Goal: Task Accomplishment & Management: Manage account settings

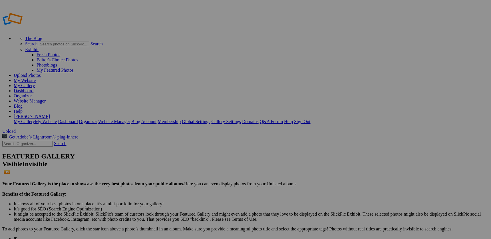
scroll to position [29, 0]
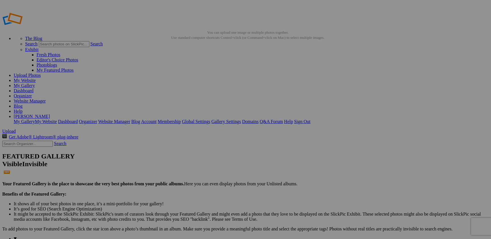
click at [32, 93] on link "Organizer" at bounding box center [23, 95] width 18 height 5
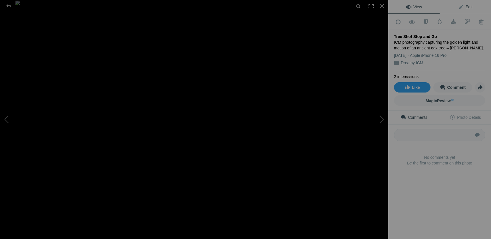
click at [461, 7] on span "Edit" at bounding box center [465, 7] width 14 height 5
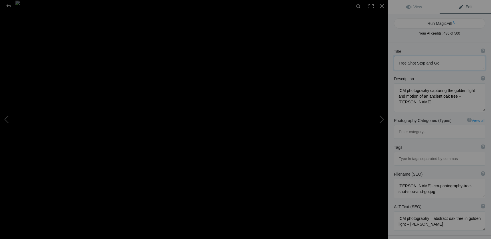
drag, startPoint x: 444, startPoint y: 65, endPoint x: 396, endPoint y: 66, distance: 48.0
click at [396, 66] on textarea at bounding box center [439, 63] width 91 height 14
type textarea "t"
type textarea "Tree In Motion"
drag, startPoint x: 434, startPoint y: 107, endPoint x: 392, endPoint y: 86, distance: 46.9
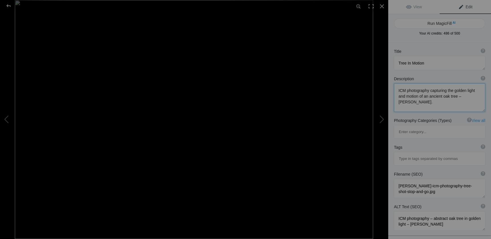
click at [394, 86] on textarea at bounding box center [439, 97] width 91 height 29
paste textarea "Abstract forest photograph with golden green trees blurred in motion, creating …"
type textarea "Abstract forest photograph with golden green trees blurred in motion, creating …"
click at [411, 154] on input at bounding box center [439, 159] width 85 height 10
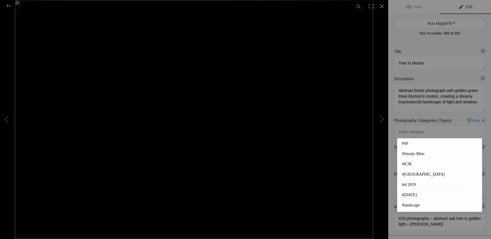
paste input "ICM photography, abstract trees, impressionist landscape, golden forest, blurre…"
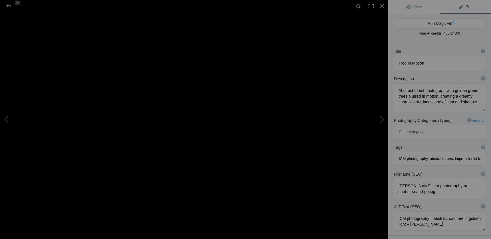
scroll to position [0, 86]
type input "ICM photography, abstract trees, impressionist landscape, golden forest, blurre…"
drag, startPoint x: 437, startPoint y: 168, endPoint x: 394, endPoint y: 155, distance: 44.8
click at [394, 179] on textarea at bounding box center [439, 188] width 91 height 19
paste textarea "in-motion-golden-forest"
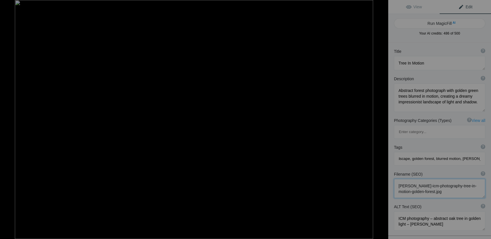
type textarea "roxanne-overton-icm-photography-tree-in-motion-golden-forest.jpg"
drag, startPoint x: 445, startPoint y: 200, endPoint x: 390, endPoint y: 190, distance: 55.6
click at [394, 211] on textarea at bounding box center [439, 220] width 91 height 19
paste textarea ", blurred forest landscape"
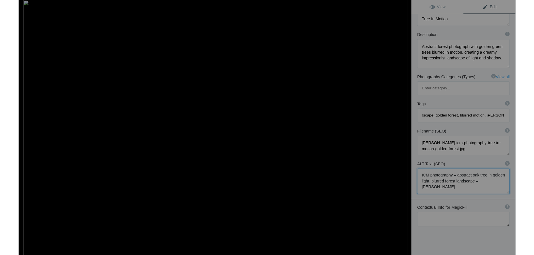
scroll to position [43, 0]
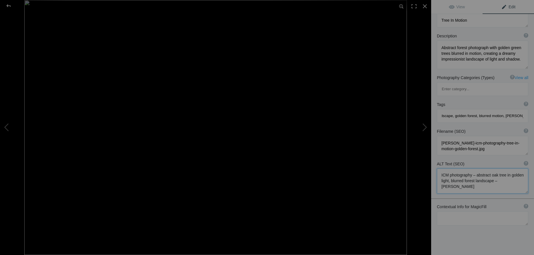
type textarea "ICM photography – abstract oak tree in golden light, blurred forest landscape –…"
click at [472, 213] on div "Title ? Photo title is one of the highest used Search Engine ranking criteria a…" at bounding box center [482, 137] width 103 height 274
click at [461, 11] on link "View" at bounding box center [456, 7] width 51 height 14
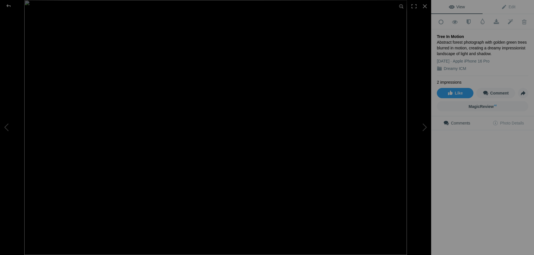
scroll to position [0, 0]
click at [491, 7] on span "Edit" at bounding box center [508, 7] width 14 height 5
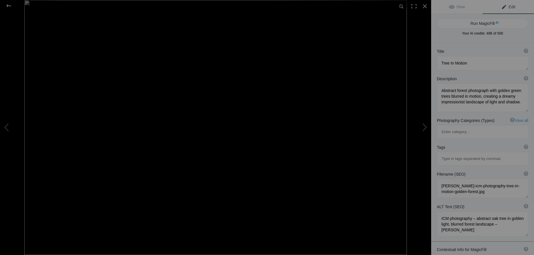
click at [451, 154] on input at bounding box center [482, 159] width 85 height 10
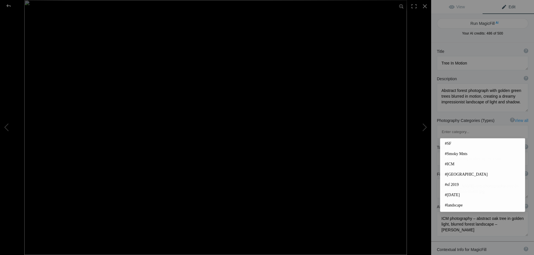
paste input "ICM photography, abstract trees, impressionist landscape, golden forest, blurre…"
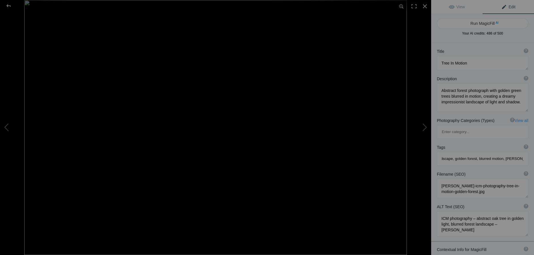
click at [469, 204] on div "ALT Text (SEO) ? Provide a concise and descriptive text for the image, focusing…" at bounding box center [482, 207] width 91 height 6
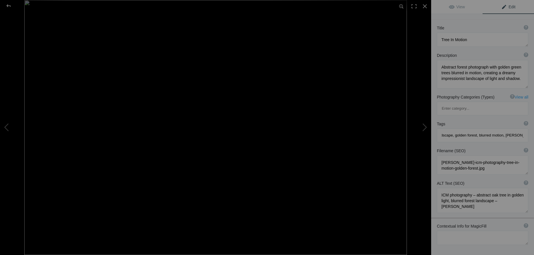
scroll to position [14, 0]
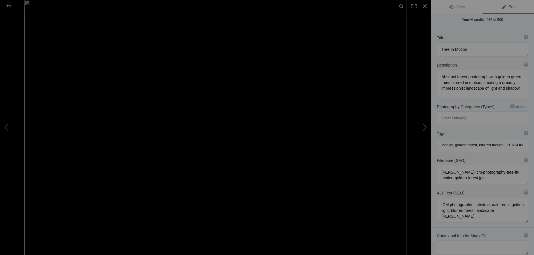
click at [491, 140] on input "ICM photography, abstract trees, impressionist landscape, golden forest, blurre…" at bounding box center [482, 145] width 85 height 10
type input "ICM photography, abstract trees, impressionist landscape, golden forest, blurre…"
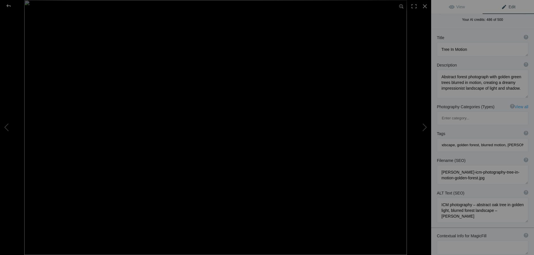
click at [491, 230] on div "Contextual Info for MagicFill ? Use this section to add details that aren’t vis…" at bounding box center [482, 243] width 103 height 27
click at [466, 12] on link "View" at bounding box center [456, 7] width 51 height 14
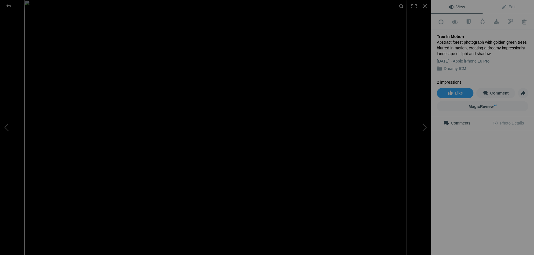
scroll to position [0, 0]
click at [491, 8] on span "Edit" at bounding box center [508, 7] width 14 height 5
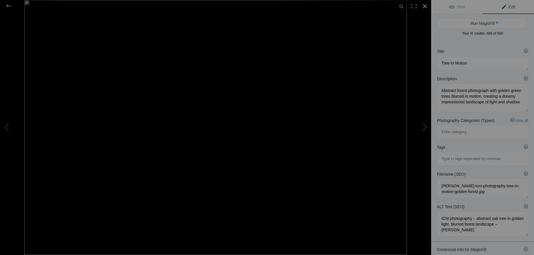
click at [423, 4] on div at bounding box center [424, 6] width 13 height 13
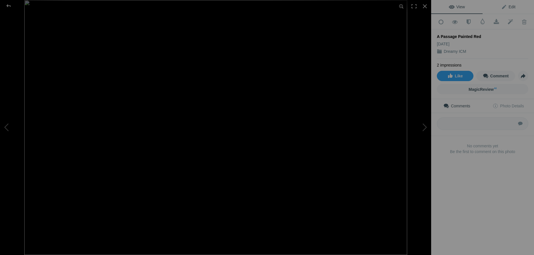
click at [491, 5] on span "Edit" at bounding box center [508, 7] width 14 height 5
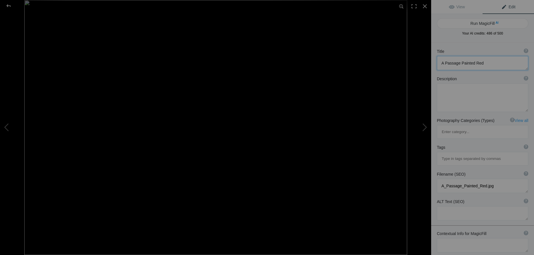
drag, startPoint x: 485, startPoint y: 61, endPoint x: 423, endPoint y: 64, distance: 62.6
click at [437, 64] on textarea at bounding box center [482, 63] width 91 height 14
paste textarea "Crimson Passage"
type textarea "Crimson Passage"
click at [465, 101] on textarea at bounding box center [482, 97] width 91 height 29
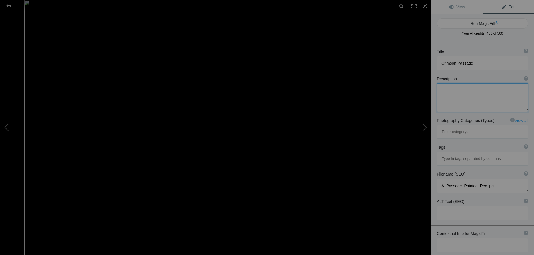
paste textarea "Abstract impression of a snowy passage with vivid red highlights, blending drea…"
type textarea "Abstract impression of a snowy passage with vivid red highlights, blending drea…"
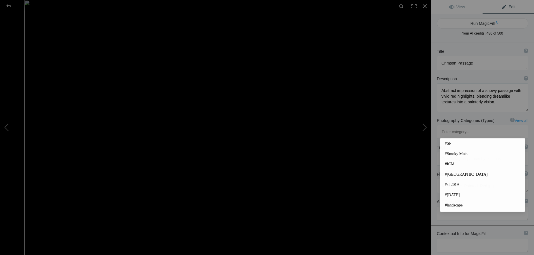
click at [453, 154] on input at bounding box center [482, 159] width 85 height 10
paste input "abstract photography, red passage, winter abstract, blurred art, ICM photograph…"
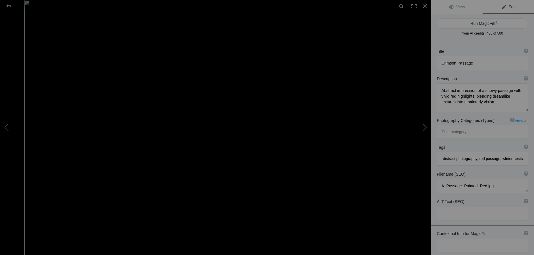
scroll to position [0, 75]
type input "abstract photography, red passage, winter abstract, blurred art, ICM photograph…"
drag, startPoint x: 493, startPoint y: 160, endPoint x: 441, endPoint y: 163, distance: 52.0
click at [441, 179] on textarea at bounding box center [482, 186] width 91 height 14
click at [460, 179] on textarea at bounding box center [482, 186] width 91 height 14
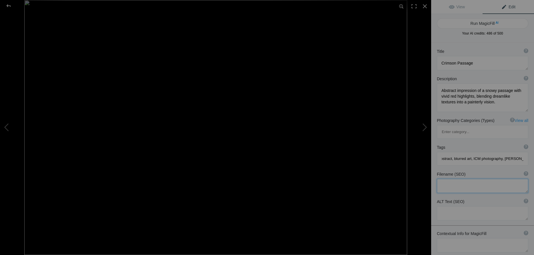
paste textarea "roxanne-overton-icm-photography-crimson-passage-red-dream.jpg"
type textarea "roxanne-overton-icm-photography-crimson-passage-red-dream.jpg"
click at [456, 211] on textarea at bounding box center [482, 218] width 91 height 14
paste textarea "Abstract ICM photography with red tones and snowy textures, impressionist passa…"
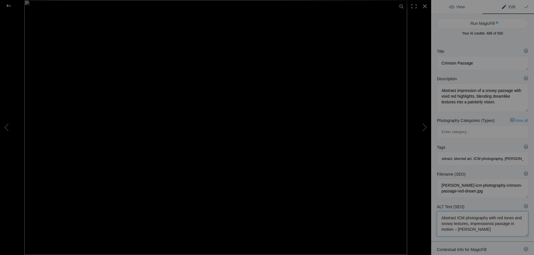
type textarea "Abstract ICM photography with red tones and snowy textures, impressionist passa…"
click at [461, 4] on link "View" at bounding box center [456, 7] width 51 height 14
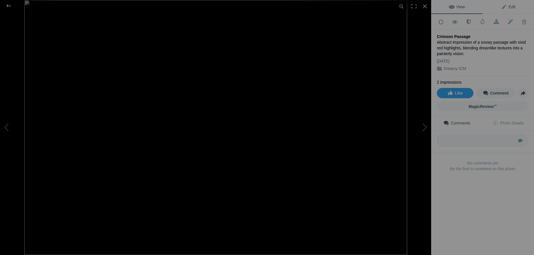
click at [491, 6] on span "Edit" at bounding box center [508, 7] width 14 height 5
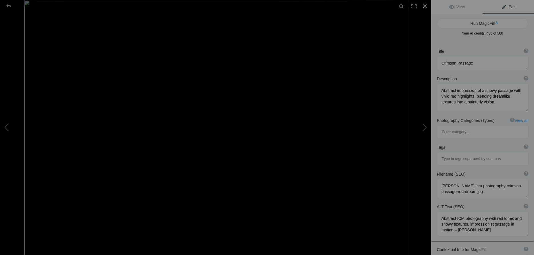
click at [424, 4] on div at bounding box center [424, 6] width 13 height 13
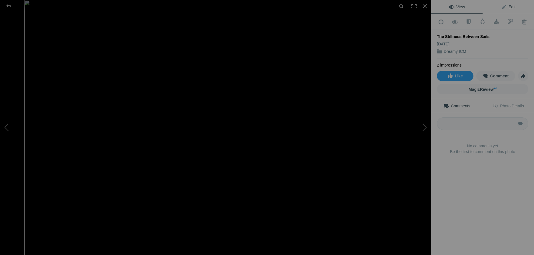
click at [491, 6] on span "Edit" at bounding box center [508, 7] width 14 height 5
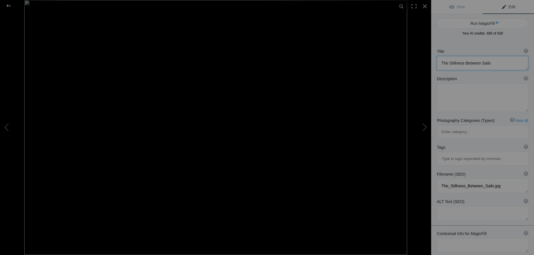
drag, startPoint x: 494, startPoint y: 63, endPoint x: 427, endPoint y: 65, distance: 66.6
click at [437, 65] on textarea at bounding box center [482, 63] width 91 height 14
paste textarea "Quiet Harbor of"
type textarea "Quiet Harbor of Sails"
click at [461, 93] on textarea at bounding box center [482, 97] width 91 height 29
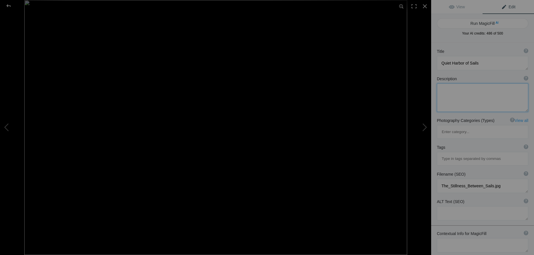
paste textarea "Dreamlike sailboats at rest in a calm harbor, blurred reflections drifting in s…"
type textarea "Dreamlike sailboats at rest in a calm harbor, blurred reflections drifting in s…"
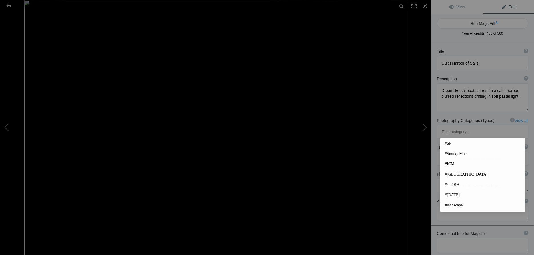
click at [464, 154] on input at bounding box center [482, 159] width 85 height 10
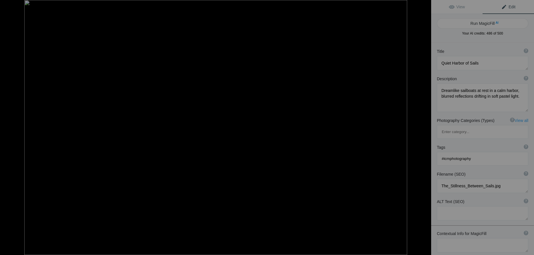
type input "#icmphotography"
click at [455, 206] on textarea at bounding box center [482, 213] width 91 height 14
paste textarea "roxanne-overton-icm-photography-sailboats-harbor-stillness.jpg"
type textarea "roxanne-overton-icm-photography-sailboats-harbor-stillness.jpg"
click at [452, 239] on textarea at bounding box center [482, 250] width 91 height 14
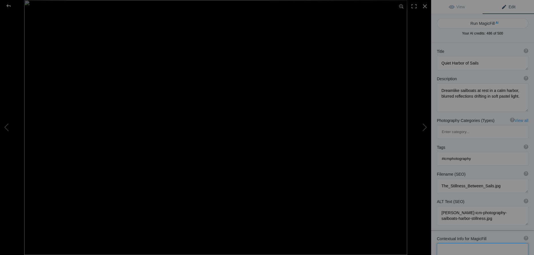
paste textarea "Abstract sailboats in calm water with pastel reflections, impressionist harbor …"
type textarea "Abstract sailboats in calm water with pastel reflections, impressionist harbor …"
click at [465, 7] on link "View" at bounding box center [456, 7] width 51 height 14
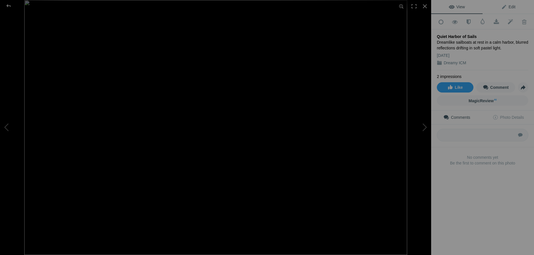
click at [491, 5] on span "Edit" at bounding box center [508, 7] width 14 height 5
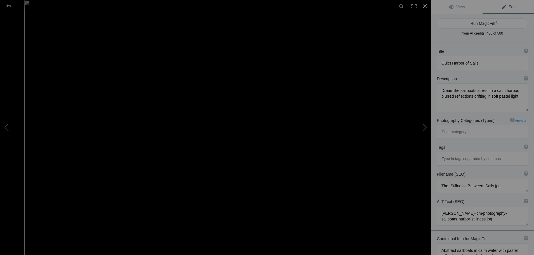
click at [426, 8] on div at bounding box center [424, 6] width 13 height 13
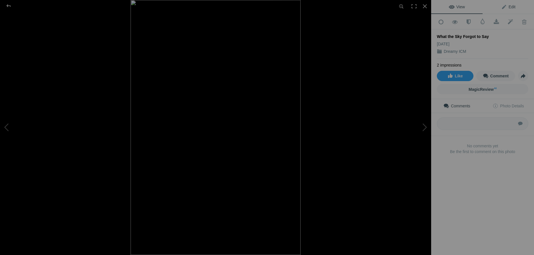
click at [491, 7] on span "Edit" at bounding box center [508, 7] width 14 height 5
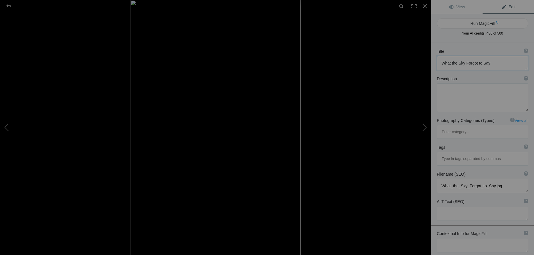
drag, startPoint x: 501, startPoint y: 63, endPoint x: 433, endPoint y: 62, distance: 68.3
click at [437, 62] on textarea at bounding box center [482, 63] width 91 height 14
paste textarea "ispers of the Sk"
type textarea "Whispers of the Sky"
click at [457, 97] on textarea at bounding box center [482, 97] width 91 height 29
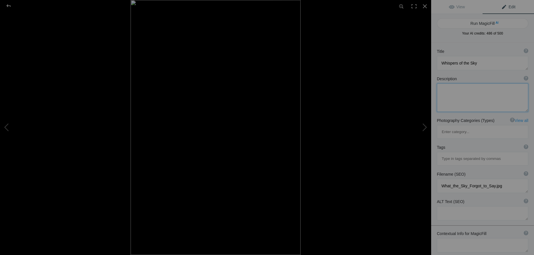
paste textarea "An ethereal seascape with a sailboat fading into misty blue light, where atmosp…"
type textarea "An ethereal seascape with a sailboat fading into misty blue light, where atmosp…"
drag, startPoint x: 508, startPoint y: 160, endPoint x: 403, endPoint y: 160, distance: 105.4
click at [437, 179] on textarea at bounding box center [482, 186] width 91 height 14
paste textarea "roxanne-overton-icm-photography-whispers-of-the-sky-sailboat"
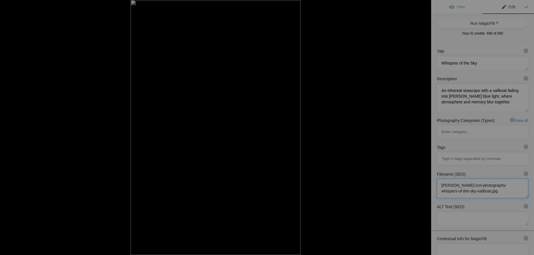
type textarea "roxanne-overton-icm-photography-whispers-of-the-sky-sailboat.jpg"
click at [462, 211] on textarea at bounding box center [482, 218] width 91 height 14
paste textarea "ICM photography – abstract sailboat in misty blue light, dreamy seascape – Roxa…"
type textarea "ICM photography – abstract sailboat in misty blue light, dreamy seascape – Roxa…"
click at [456, 8] on span "View" at bounding box center [457, 7] width 16 height 5
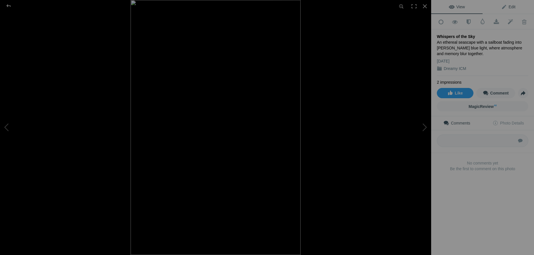
click at [491, 5] on span "Edit" at bounding box center [508, 7] width 14 height 5
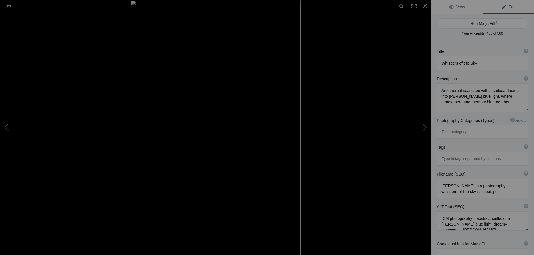
click at [467, 7] on link "View" at bounding box center [456, 7] width 51 height 14
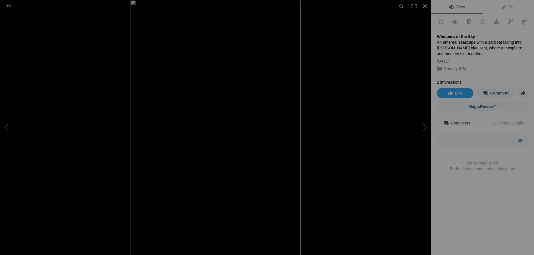
click at [425, 7] on div at bounding box center [424, 6] width 13 height 13
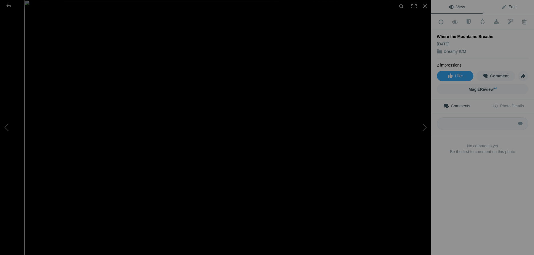
click at [491, 5] on span "Edit" at bounding box center [508, 7] width 14 height 5
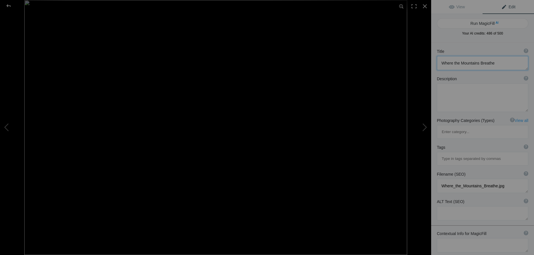
drag, startPoint x: 492, startPoint y: 61, endPoint x: 430, endPoint y: 63, distance: 62.0
click at [437, 63] on textarea at bounding box center [482, 63] width 91 height 14
paste textarea "Breath of the Mountains"
type textarea "Breath of the Mountains"
click at [461, 96] on textarea at bounding box center [482, 97] width 91 height 29
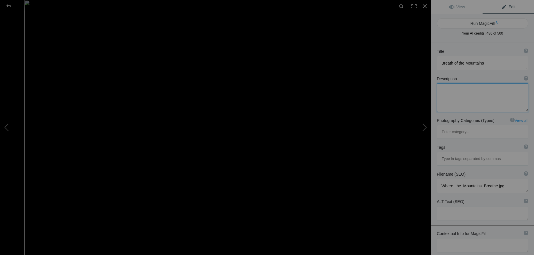
paste textarea "Abstract mountain landscape with blurred blue ridges and soft reflections, evok…"
type textarea "Abstract mountain landscape with blurred blue ridges and soft reflections, evok…"
drag, startPoint x: 504, startPoint y: 160, endPoint x: 414, endPoint y: 159, distance: 90.0
click at [437, 179] on textarea at bounding box center [482, 186] width 91 height 14
paste textarea "roxanne-overton-icm-photography-breath-of-the-mountains"
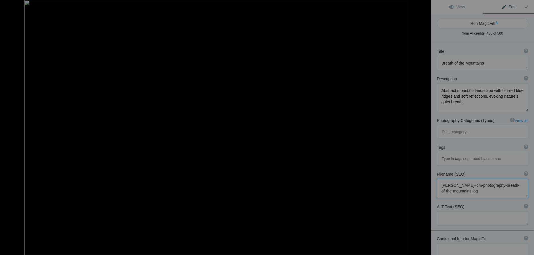
type textarea "roxanne-overton-icm-photography-breath-of-the-mountains.jpg"
click at [445, 211] on textarea at bounding box center [482, 218] width 91 height 14
paste textarea "Abstract ICM mountain landscape in blue and green tones, blurred reflections – …"
type textarea "Abstract ICM mountain landscape in blue and green tones, blurred reflections – …"
click at [461, 3] on link "View" at bounding box center [456, 7] width 51 height 14
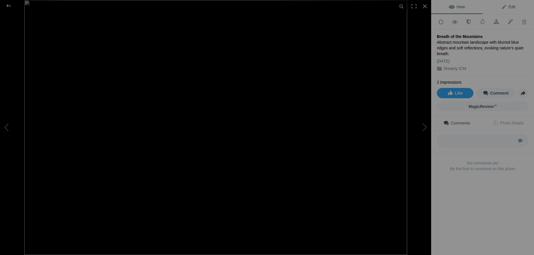
click at [491, 6] on span "Edit" at bounding box center [508, 7] width 14 height 5
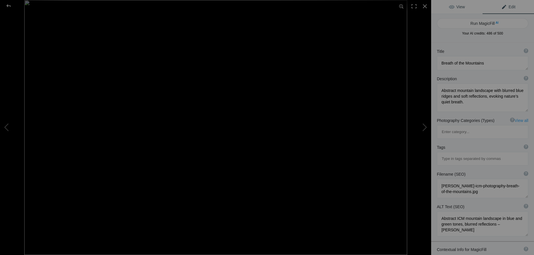
click at [469, 9] on link "View" at bounding box center [456, 7] width 51 height 14
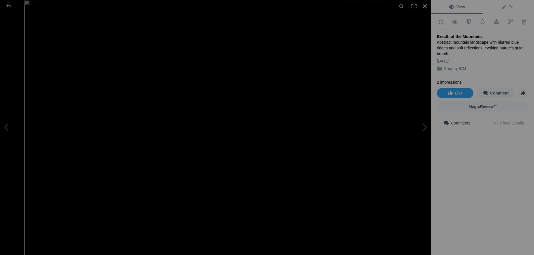
click at [425, 4] on div at bounding box center [424, 6] width 13 height 13
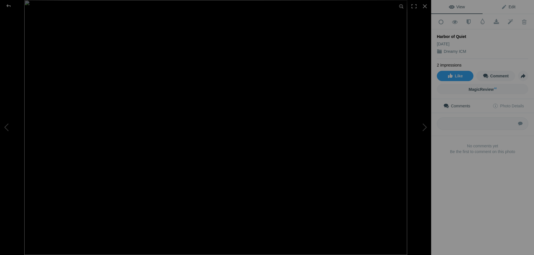
click at [491, 2] on link "Edit" at bounding box center [507, 7] width 51 height 14
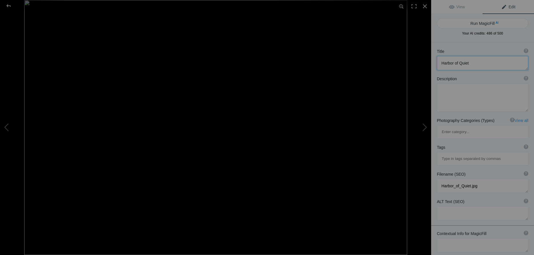
drag, startPoint x: 469, startPoint y: 62, endPoint x: 437, endPoint y: 65, distance: 32.9
click at [437, 65] on textarea at bounding box center [482, 63] width 91 height 14
paste textarea "at Dusk"
type textarea "Harbor at [GEOGRAPHIC_DATA]"
click at [448, 98] on textarea at bounding box center [482, 97] width 91 height 29
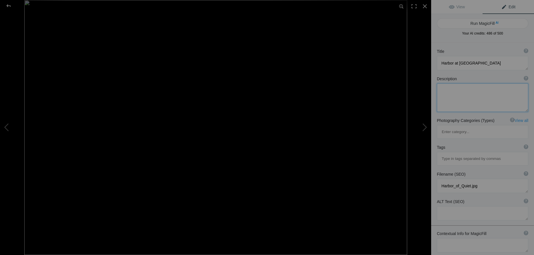
paste textarea "A tranquil waterscape at sunset, blurred piers and glowing reflections painting…"
type textarea "A tranquil waterscape at sunset, blurred piers and glowing reflections painting…"
drag, startPoint x: 478, startPoint y: 161, endPoint x: 433, endPoint y: 160, distance: 45.7
click at [437, 179] on textarea at bounding box center [482, 186] width 91 height 14
paste textarea "roxanne-overton-icm-photography-harbor-at-dusk-suns"
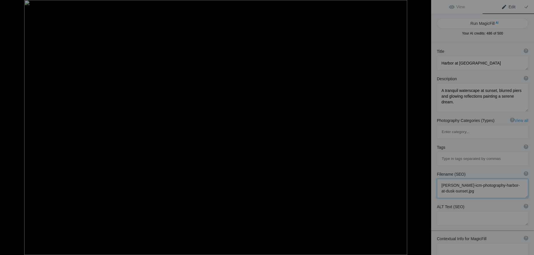
type textarea "roxanne-overton-icm-photography-harbor-at-dusk-sunset.jpg"
click at [457, 211] on textarea at bounding box center [482, 218] width 91 height 14
paste textarea "ICM abstract harbor at dusk with blurred piers and glowing reflections – Roxann…"
type textarea "ICM abstract harbor at dusk with blurred piers and glowing reflections – Roxann…"
click at [458, 9] on link "View" at bounding box center [456, 7] width 51 height 14
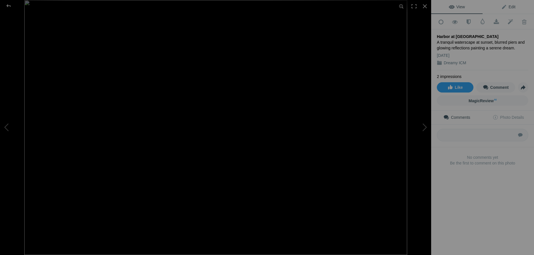
click at [491, 7] on span "Edit" at bounding box center [508, 7] width 14 height 5
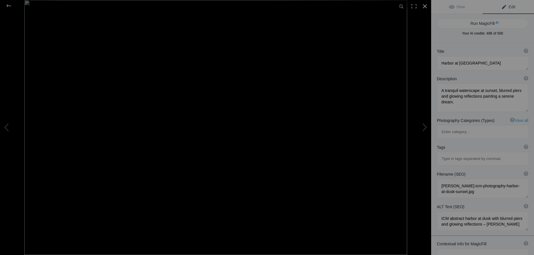
click at [425, 7] on div at bounding box center [424, 6] width 13 height 13
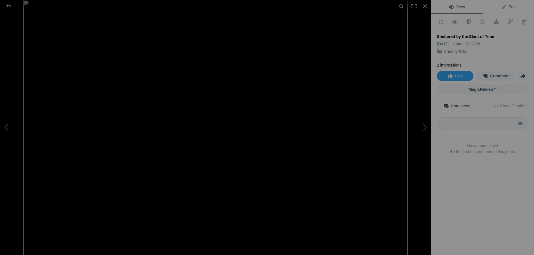
click at [491, 3] on link "Edit" at bounding box center [507, 7] width 51 height 14
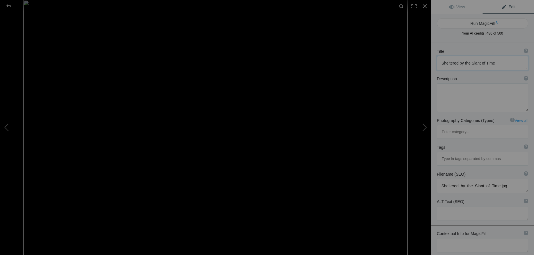
drag, startPoint x: 496, startPoint y: 61, endPoint x: 427, endPoint y: 63, distance: 69.2
click at [437, 63] on textarea at bounding box center [482, 63] width 91 height 14
paste textarea
type textarea "Sheltered Time"
click at [453, 97] on textarea at bounding box center [482, 97] width 91 height 29
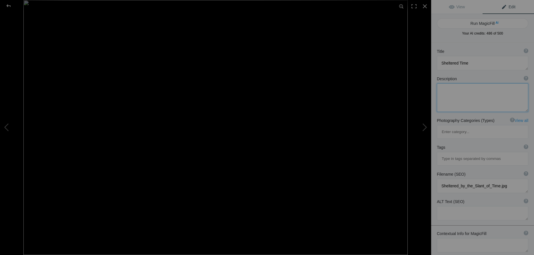
paste textarea "Abstract architectural impression in earthy tones, suggesting shelter, passage,…"
type textarea "Abstract architectural impression in earthy tones, suggesting shelter, passage,…"
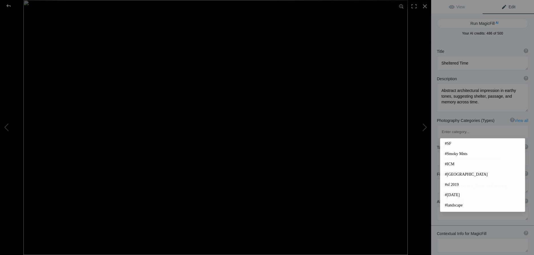
click at [462, 154] on input at bounding box center [482, 159] width 85 height 10
paste input "roxanne-overton-icm-photography-sheltered-time-abstract-architecture.jpg"
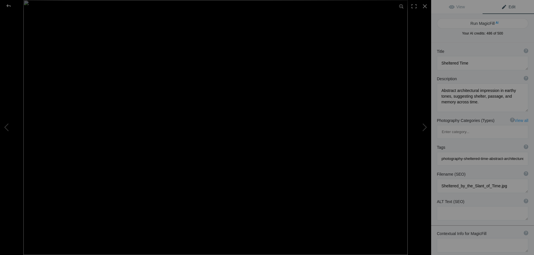
drag, startPoint x: 517, startPoint y: 133, endPoint x: 499, endPoint y: 134, distance: 18.3
click at [491, 154] on input "roxanne-overton-icm-photography-sheltered-time-abstract-architecture.jpg" at bounding box center [482, 159] width 85 height 10
type input "roxanne-overton-icm-photography-sheltered-time-abstract-beach.jpg"
drag, startPoint x: 508, startPoint y: 160, endPoint x: 437, endPoint y: 163, distance: 70.9
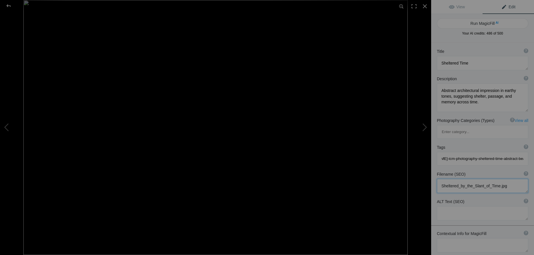
click at [437, 179] on textarea at bounding box center [482, 186] width 91 height 14
click at [449, 154] on input "roxanne-overton-icm-photography-sheltered-time-abstract-beach.jpg" at bounding box center [482, 159] width 85 height 10
drag, startPoint x: 495, startPoint y: 135, endPoint x: 484, endPoint y: 131, distance: 11.2
click at [479, 154] on input "roxanne-overton-icm-photography-sheltered-time-abstract-beach.jpg" at bounding box center [482, 159] width 85 height 10
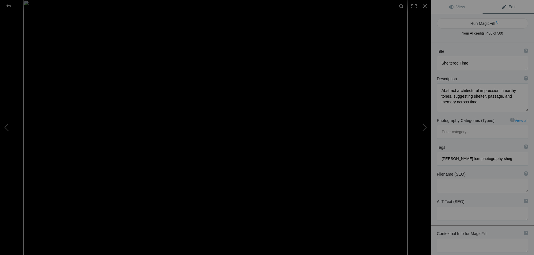
type input "roxanne-overton-icm-photography-she"
drag, startPoint x: 511, startPoint y: 133, endPoint x: 426, endPoint y: 136, distance: 84.9
click at [440, 154] on input "roxanne-overton-icm-photography-she" at bounding box center [482, 159] width 85 height 10
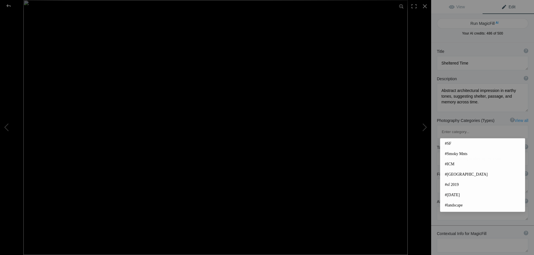
click at [479, 236] on div "Title ? Photo title is one of the highest used Search Engine ranking criteria a…" at bounding box center [482, 172] width 103 height 258
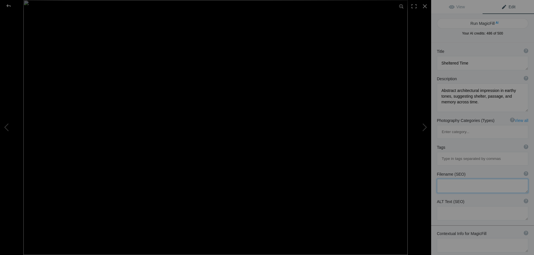
click at [450, 179] on textarea at bounding box center [482, 186] width 91 height 14
paste textarea "roxanne-overton-icm-photography-sheltered-time-abstract-architecture.jpg"
drag, startPoint x: 487, startPoint y: 166, endPoint x: 467, endPoint y: 166, distance: 20.3
click at [467, 179] on textarea at bounding box center [482, 188] width 91 height 19
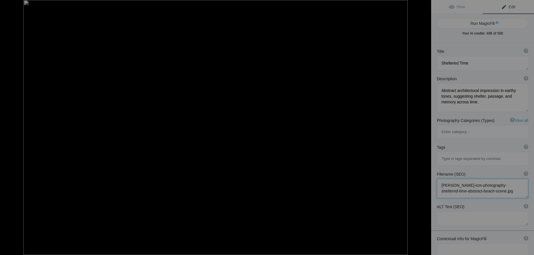
type textarea "roxanne-overton-icm-photography-sheltered-time-abstract-beach-scene.jpg"
click at [452, 211] on textarea at bounding box center [482, 218] width 91 height 14
paste textarea "ICM photography – abstract shelter in warm earthy tones, timeless architecture …"
drag, startPoint x: 475, startPoint y: 193, endPoint x: 472, endPoint y: 193, distance: 3.4
click at [472, 211] on textarea at bounding box center [482, 223] width 91 height 25
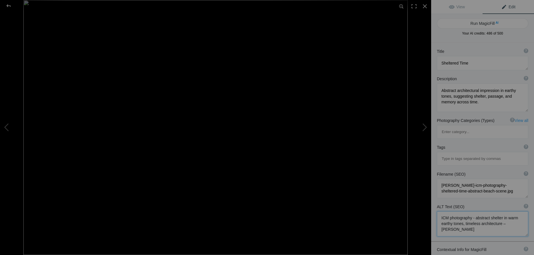
drag, startPoint x: 500, startPoint y: 199, endPoint x: 480, endPoint y: 199, distance: 20.3
click at [480, 211] on textarea at bounding box center [482, 223] width 91 height 25
type textarea "ICM photography - abstract shelter in warm earthy tones, timeless beach – Roxan…"
click at [466, 9] on link "View" at bounding box center [456, 7] width 51 height 14
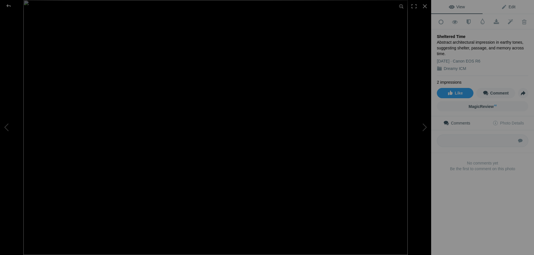
click at [491, 5] on span "Edit" at bounding box center [508, 7] width 14 height 5
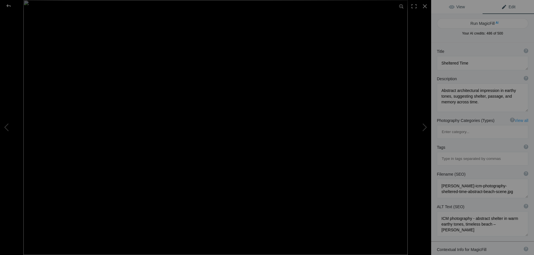
click at [469, 6] on link "View" at bounding box center [456, 7] width 51 height 14
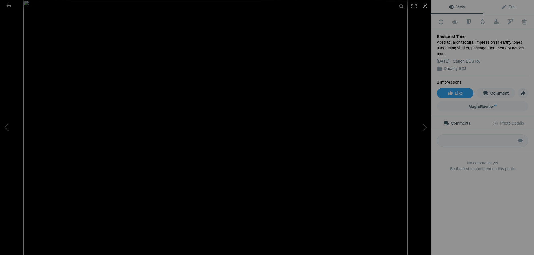
click at [425, 6] on div at bounding box center [424, 6] width 13 height 13
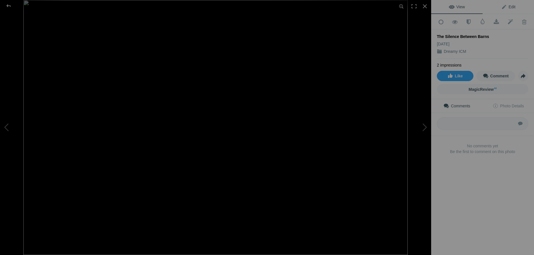
drag, startPoint x: 511, startPoint y: 5, endPoint x: 509, endPoint y: 9, distance: 4.3
click at [491, 5] on span "Edit" at bounding box center [508, 7] width 14 height 5
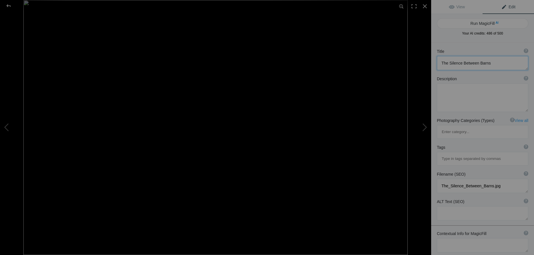
drag, startPoint x: 492, startPoint y: 64, endPoint x: 495, endPoint y: 66, distance: 3.5
click at [491, 66] on textarea at bounding box center [482, 63] width 91 height 14
click at [458, 101] on textarea at bounding box center [482, 97] width 91 height 29
paste textarea "Abstract barns glowing in warm orange light, blurred into a painterly vision of…"
type textarea "Abstract barns glowing in warm orange light, blurred into a painterly vision of…"
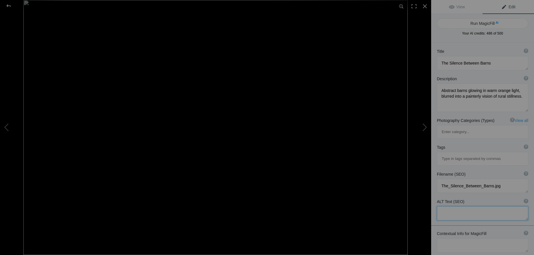
click at [461, 206] on textarea at bounding box center [482, 213] width 91 height 14
drag, startPoint x: 510, startPoint y: 160, endPoint x: 417, endPoint y: 158, distance: 92.8
click at [437, 179] on textarea at bounding box center [482, 186] width 91 height 14
paste textarea "roxanne-overton-icm-photography-barns-in-silence-rural"
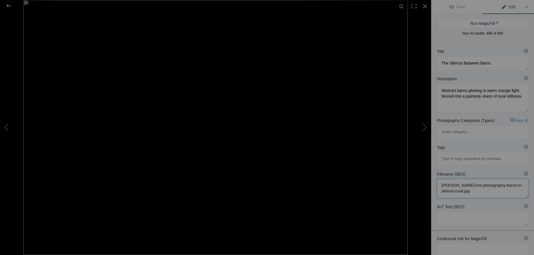
type textarea "roxanne-overton-icm-photography-barns-in-silence-rural.jpg"
click at [454, 211] on textarea at bounding box center [482, 218] width 91 height 14
paste textarea "ICM photography – abstract barns in warm orange glow, impressionist rural still…"
type textarea "ICM photography – abstract barns in warm orange glow, impressionist rural still…"
drag, startPoint x: 503, startPoint y: 161, endPoint x: 453, endPoint y: 169, distance: 51.5
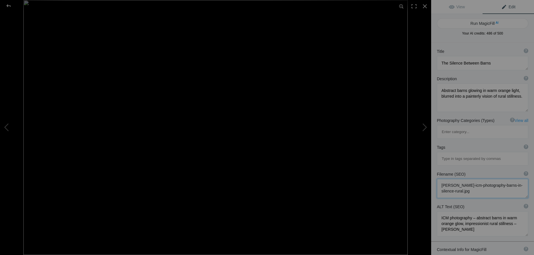
click at [453, 179] on textarea at bounding box center [482, 188] width 91 height 19
type textarea "roxanne-overton-icm-photography-the-silence-between-barns-rural.jpg"
click at [489, 211] on textarea at bounding box center [482, 223] width 91 height 25
drag, startPoint x: 463, startPoint y: 4, endPoint x: 468, endPoint y: 4, distance: 4.9
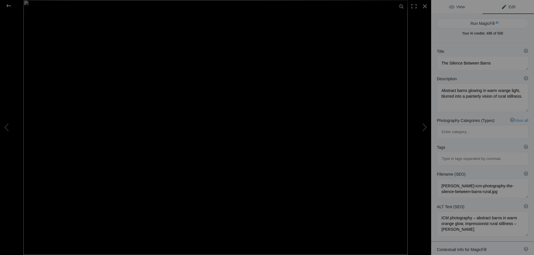
click at [463, 4] on link "View" at bounding box center [456, 7] width 51 height 14
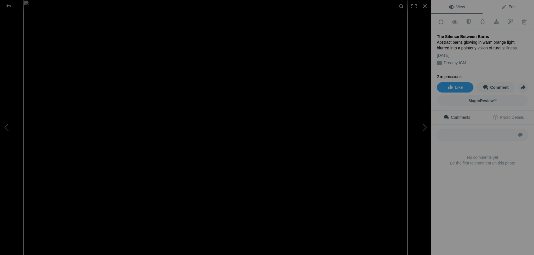
click at [491, 6] on link "Edit" at bounding box center [507, 7] width 51 height 14
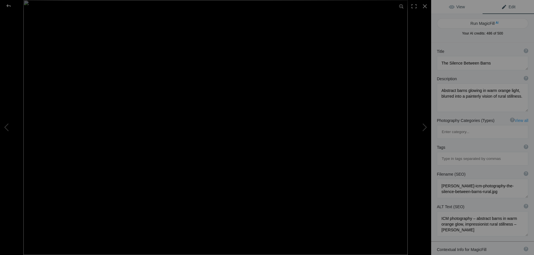
click at [459, 6] on span "View" at bounding box center [457, 7] width 16 height 5
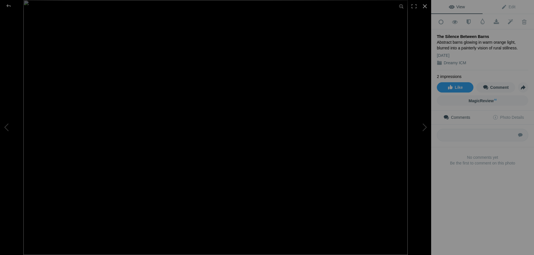
click at [426, 6] on div at bounding box center [424, 6] width 13 height 13
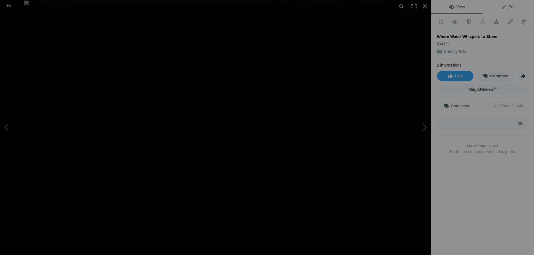
click at [491, 7] on span "Edit" at bounding box center [508, 7] width 14 height 5
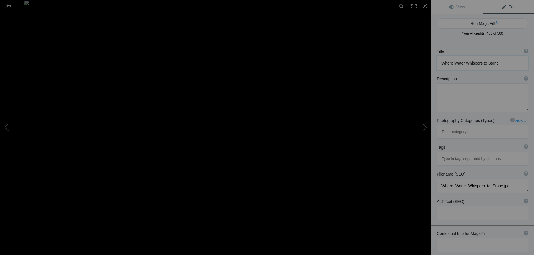
drag, startPoint x: 504, startPoint y: 62, endPoint x: 430, endPoint y: 62, distance: 74.0
click at [437, 62] on textarea at bounding box center [482, 63] width 91 height 14
paste textarea "ater Whispers"
type textarea "Water Whispers"
click at [447, 96] on textarea at bounding box center [482, 97] width 91 height 29
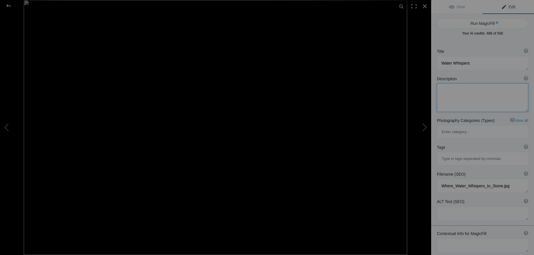
paste textarea "Dreamlike riverscape with blurred reflections and dark stone forms, where light…"
drag, startPoint x: 477, startPoint y: 92, endPoint x: 460, endPoint y: 92, distance: 17.7
click at [460, 92] on textarea at bounding box center [482, 97] width 91 height 29
drag, startPoint x: 457, startPoint y: 98, endPoint x: 468, endPoint y: 98, distance: 11.2
click at [468, 98] on textarea at bounding box center [482, 97] width 91 height 29
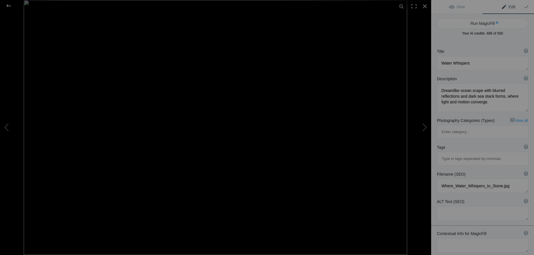
click at [485, 144] on div "Tags ? Tags are keywords that describe images. For SEO purposes, do not tag pho…" at bounding box center [482, 147] width 91 height 6
click at [469, 92] on textarea at bounding box center [482, 97] width 91 height 29
type textarea "Dreamlike oceanscape with blurred reflections and dark sea stack forms, where l…"
drag, startPoint x: 513, startPoint y: 159, endPoint x: 435, endPoint y: 161, distance: 77.4
click at [437, 179] on textarea at bounding box center [482, 186] width 91 height 14
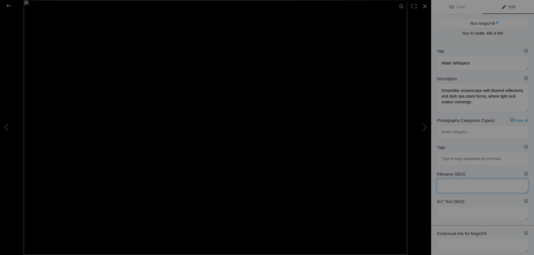
click at [449, 179] on textarea at bounding box center [482, 186] width 91 height 14
paste textarea "roxanne-overton-icm-photography-water-whispers-to-stone.jpg"
drag, startPoint x: 473, startPoint y: 166, endPoint x: 464, endPoint y: 167, distance: 9.2
click at [464, 179] on textarea at bounding box center [482, 188] width 91 height 19
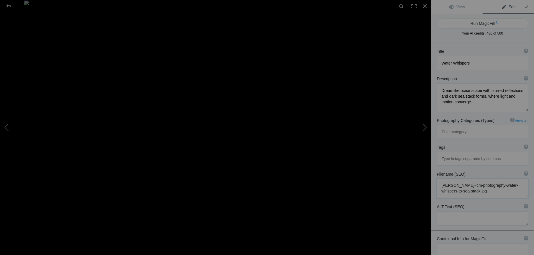
type textarea "roxanne-overton-icm-photography-water-whispers-to-sea-stack.jpg"
click at [458, 211] on textarea at bounding box center [482, 218] width 91 height 14
click at [463, 211] on textarea at bounding box center [482, 218] width 91 height 14
paste textarea "ICM photography – abstract riverscape with blurred reflections and stone forms …"
type textarea "ICM photography – abstract riverscape with blurred reflections and stone forms …"
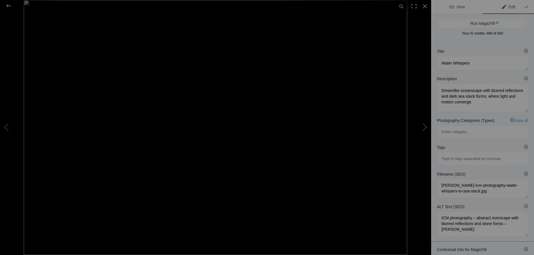
click at [460, 6] on span "View" at bounding box center [457, 7] width 16 height 5
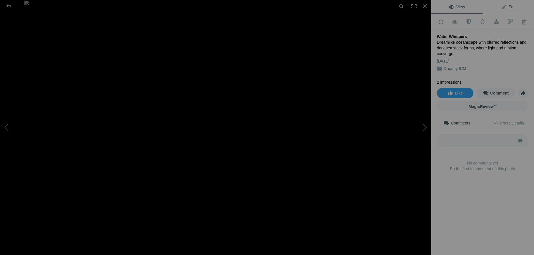
click at [491, 8] on span "Edit" at bounding box center [508, 7] width 14 height 5
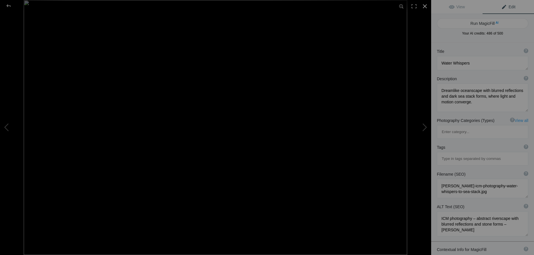
click at [426, 4] on div at bounding box center [424, 6] width 13 height 13
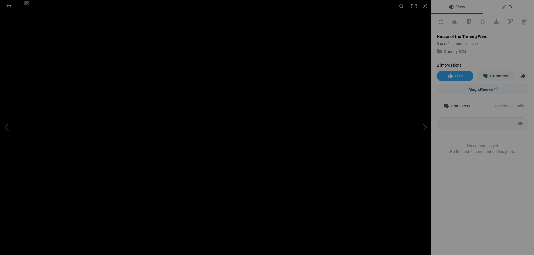
click at [491, 6] on link "Edit" at bounding box center [507, 7] width 51 height 14
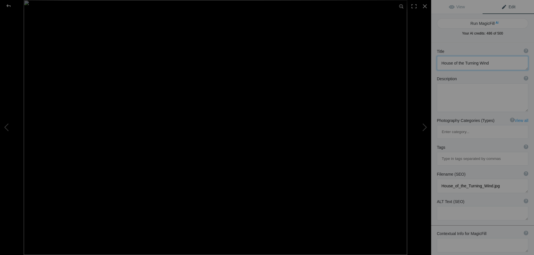
drag, startPoint x: 492, startPoint y: 61, endPoint x: 436, endPoint y: 64, distance: 55.8
click at [437, 64] on textarea at bounding box center [482, 63] width 91 height 14
paste textarea "Turning Wind House"
type textarea "Turning Wind House"
click at [463, 96] on textarea at bounding box center [482, 97] width 91 height 29
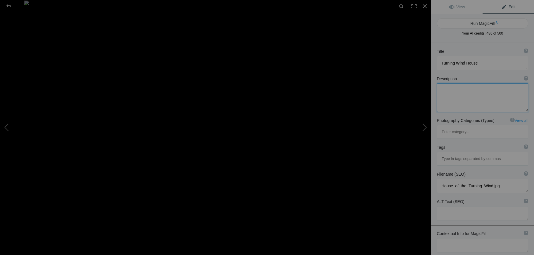
paste textarea "Abstract dreamscape of a house blurred by shifting winds, painted in soft earth…"
type textarea "Abstract dreamscape of a house blurred by shifting winds, painted in soft earth…"
drag, startPoint x: 505, startPoint y: 161, endPoint x: 434, endPoint y: 163, distance: 70.6
click at [437, 179] on textarea at bounding box center [482, 186] width 91 height 14
click at [449, 179] on textarea at bounding box center [482, 186] width 91 height 14
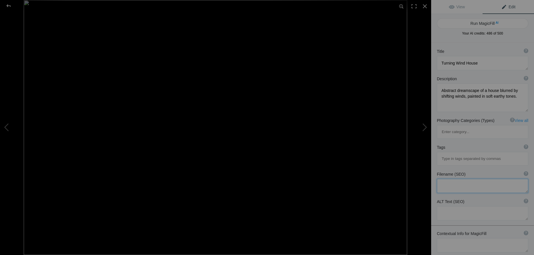
paste textarea "roxanne-overton-icm-photography-house-of-the-turning-wind.jpg"
type textarea "roxanne-overton-icm-photography-house-of-the-turning-wind.jpg"
click at [451, 211] on textarea at bounding box center [482, 218] width 91 height 14
paste textarea "ICM photography – abstract house blurred in shifting wind, impressionist earthy…"
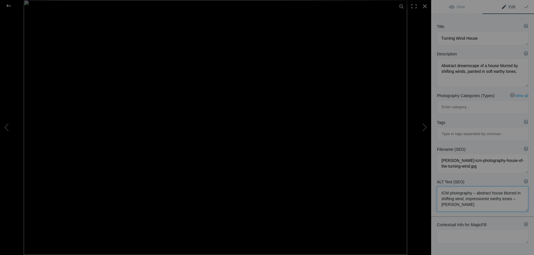
scroll to position [43, 0]
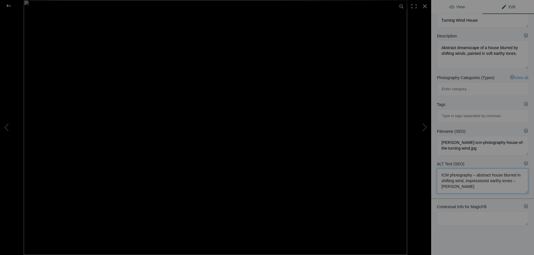
type textarea "ICM photography – abstract house blurred in shifting wind, impressionist earthy…"
click at [464, 13] on link "View" at bounding box center [456, 7] width 51 height 14
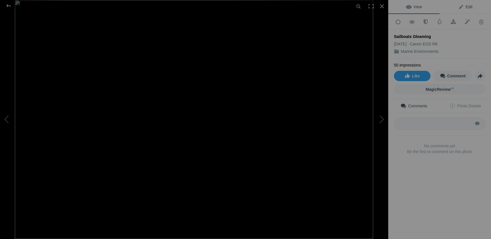
click at [467, 7] on span "Edit" at bounding box center [465, 7] width 14 height 5
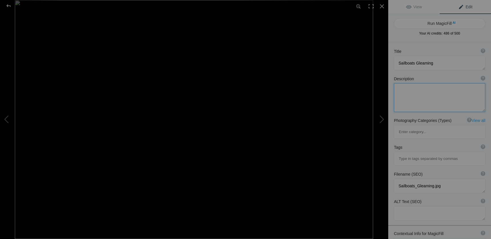
click at [412, 97] on textarea at bounding box center [439, 97] width 91 height 29
paste textarea "Abstract harbor scene with sailboats glowing in golden light, their reflections…"
type textarea "Abstract harbor scene with sailboats glowing in golden light, their reflections…"
drag, startPoint x: 445, startPoint y: 160, endPoint x: 383, endPoint y: 161, distance: 62.0
click at [394, 179] on textarea at bounding box center [439, 186] width 91 height 14
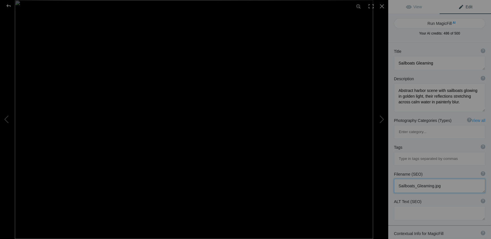
paste textarea "roxanne-overton-icm-photography-sailboats-gleaming-harbor"
type textarea "roxanne-overton-icm-photography-sailboats-gleaming-harbor.jpg"
click at [401, 211] on textarea at bounding box center [439, 218] width 91 height 14
paste textarea "ICM photography – abstract sailboats glowing in golden light with calm reflecti…"
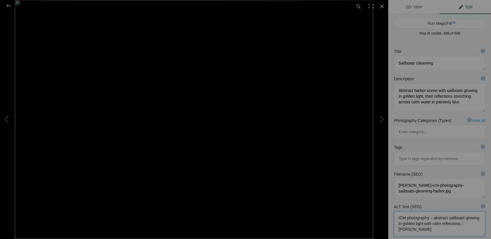
type textarea "ICM photography – abstract sailboats glowing in golden light with calm reflecti…"
click at [415, 4] on link "View" at bounding box center [413, 7] width 51 height 14
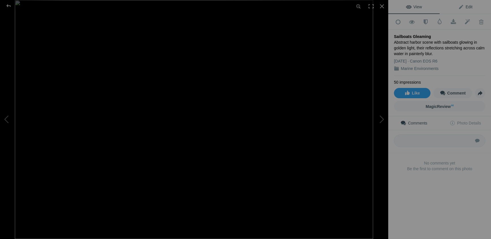
click at [460, 7] on span "Edit" at bounding box center [465, 7] width 14 height 5
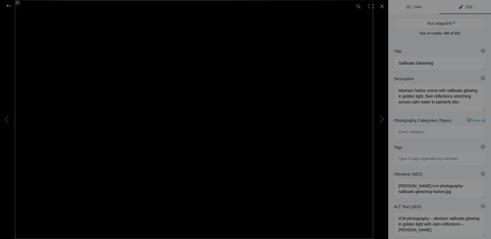
click at [422, 9] on link "View" at bounding box center [413, 7] width 51 height 14
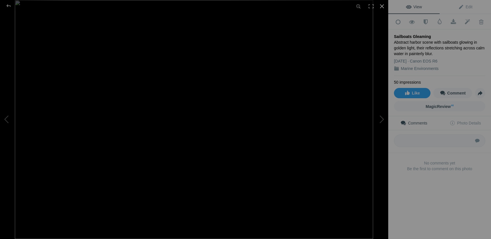
click at [381, 6] on div at bounding box center [382, 6] width 13 height 13
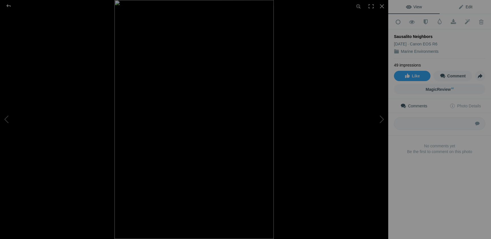
click at [470, 6] on span "Edit" at bounding box center [465, 7] width 14 height 5
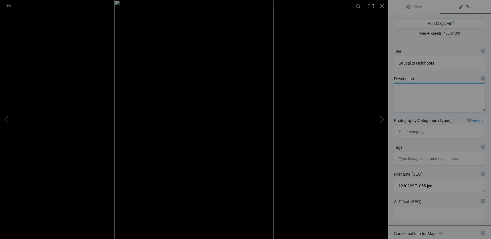
click at [415, 95] on textarea at bounding box center [439, 97] width 91 height 29
paste textarea "Dreamlike impression of sailboats at anchor in Sausalito, blurred masts shimmer…"
type textarea "Dreamlike impression of sailboats at anchor in Sausalito, blurred masts shimmer…"
drag, startPoint x: 442, startPoint y: 161, endPoint x: 389, endPoint y: 161, distance: 53.4
click at [394, 179] on textarea at bounding box center [439, 186] width 91 height 14
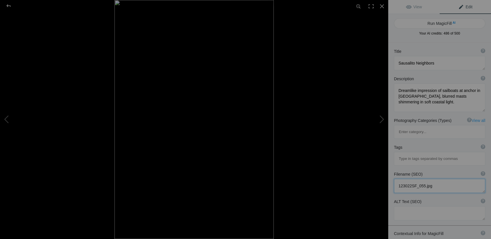
paste textarea "roxanne-overton-icm-photography-sausalito-neighbors-sailboats"
type textarea "roxanne-overton-icm-photography-sausalito-neighbors-sailboats.jpg"
click at [426, 211] on textarea at bounding box center [439, 218] width 91 height 14
paste textarea "Abstract ICM photograph of sailboats in Sausalito with blurred masts and coasta…"
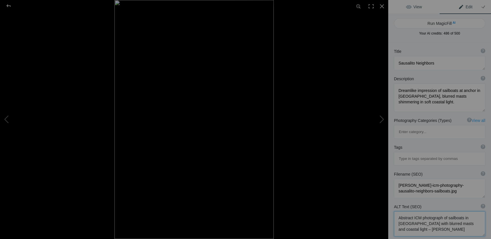
type textarea "Abstract ICM photograph of sailboats in Sausalito with blurred masts and coasta…"
click at [414, 6] on span "View" at bounding box center [414, 7] width 16 height 5
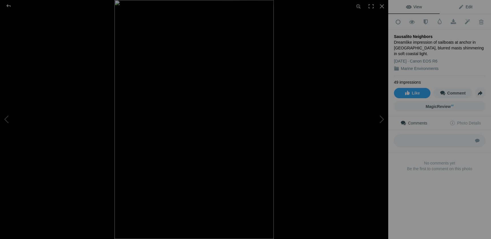
click at [451, 5] on link "Edit" at bounding box center [465, 7] width 51 height 14
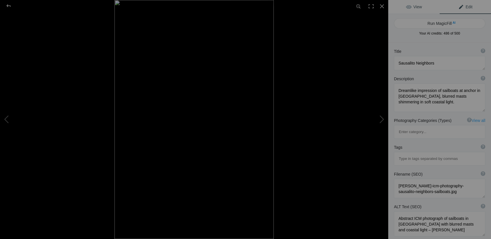
click at [421, 7] on span "View" at bounding box center [414, 7] width 16 height 5
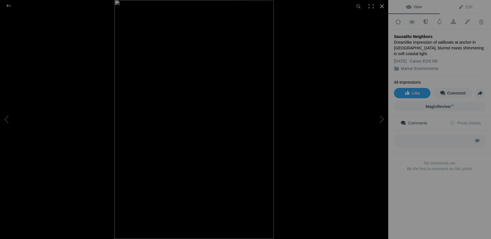
click at [384, 6] on div at bounding box center [382, 6] width 13 height 13
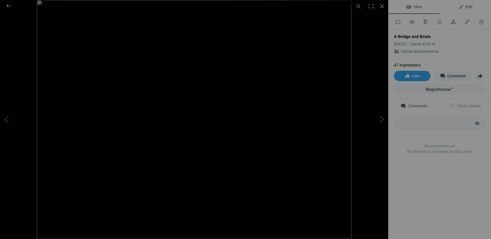
click at [471, 5] on span "Edit" at bounding box center [465, 7] width 14 height 5
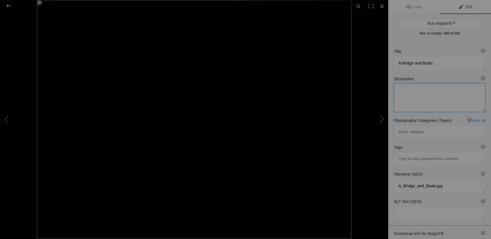
click at [404, 96] on textarea at bounding box center [439, 97] width 91 height 29
paste textarea "Abstract interpretation of the Golden Gate Bridge with sailboats below, blendin…"
type textarea "Abstract interpretation of the Golden Gate Bridge with sailboats below, blendin…"
drag, startPoint x: 448, startPoint y: 160, endPoint x: 389, endPoint y: 160, distance: 59.4
click at [394, 179] on textarea at bounding box center [439, 186] width 91 height 14
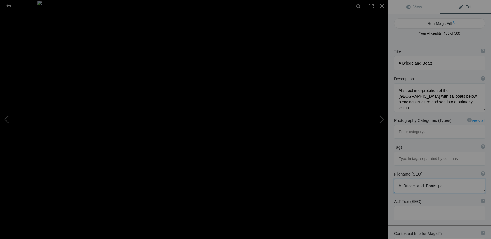
paste textarea "roxanne-overton-icm-photography-golden-gate-bridge-and-b"
type textarea "roxanne-overton-icm-photography-golden-gate-bridge-and-boats.jpg"
click at [410, 211] on textarea at bounding box center [439, 218] width 91 height 14
paste textarea "ICM photography – abstract Golden Gate Bridge with sailboats, blurred impressio…"
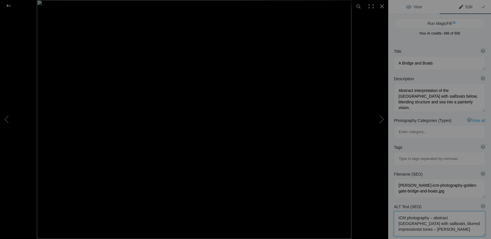
type textarea "ICM photography – abstract Golden Gate Bridge with sailboats, blurred impressio…"
click at [424, 7] on link "View" at bounding box center [413, 7] width 51 height 14
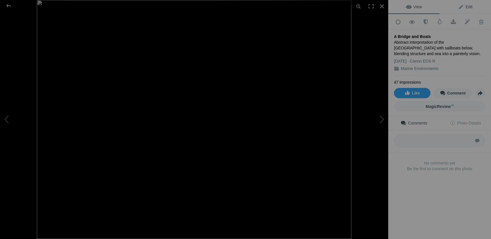
click at [461, 5] on span "Edit" at bounding box center [465, 7] width 14 height 5
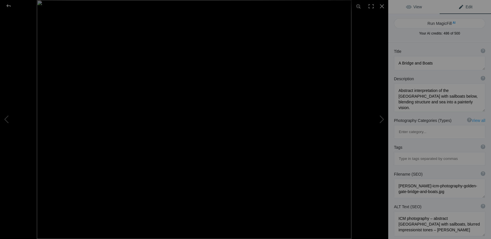
click at [421, 7] on span "View" at bounding box center [414, 7] width 16 height 5
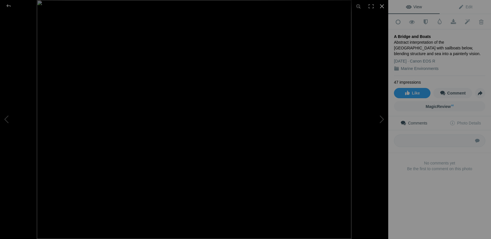
click at [385, 6] on div at bounding box center [382, 6] width 13 height 13
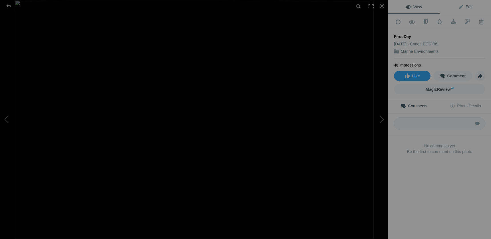
click at [470, 9] on link "Edit" at bounding box center [465, 7] width 51 height 14
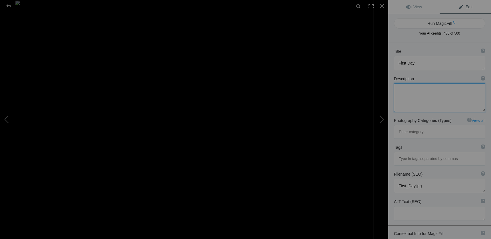
click at [414, 94] on textarea at bounding box center [439, 97] width 91 height 29
paste textarea "Gentle sailboats rise into blurred morning light, an impression of beginnings o…"
type textarea "Gentle sailboats rise into blurred morning light, an impression of beginnings o…"
drag, startPoint x: 432, startPoint y: 159, endPoint x: 391, endPoint y: 161, distance: 41.1
click at [394, 179] on textarea at bounding box center [439, 186] width 91 height 14
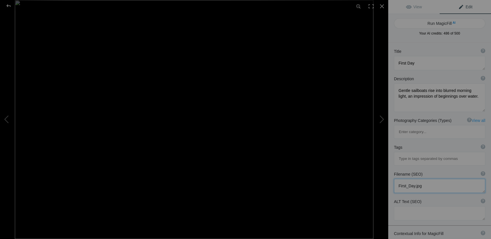
paste textarea "roxanne-overton-icm-photography-first-day-sailboats"
type textarea "roxanne-overton-icm-photography-first-day-sailboats.jpg"
click at [410, 211] on textarea at bounding box center [439, 218] width 91 height 14
paste textarea "Abstract ICM sailboats in morning light, blurred reflections suggesting a new b…"
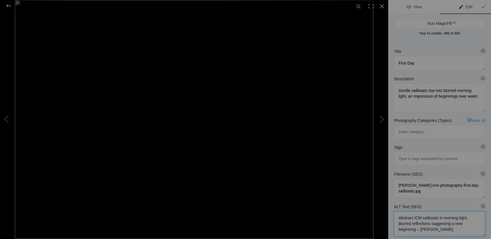
type textarea "Abstract ICM sailboats in morning light, blurred reflections suggesting a new b…"
click at [414, 6] on span "View" at bounding box center [414, 7] width 16 height 5
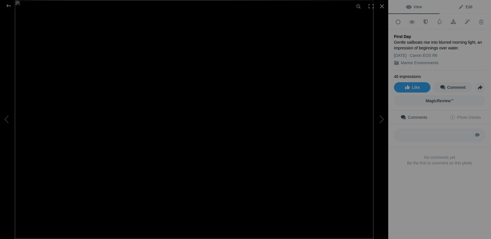
click at [462, 5] on span "Edit" at bounding box center [465, 7] width 14 height 5
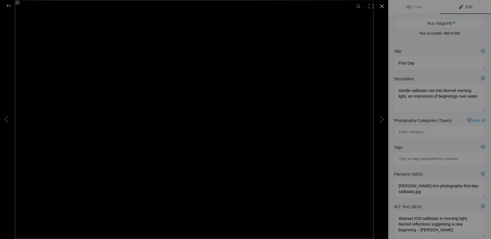
click at [381, 4] on div at bounding box center [382, 6] width 13 height 13
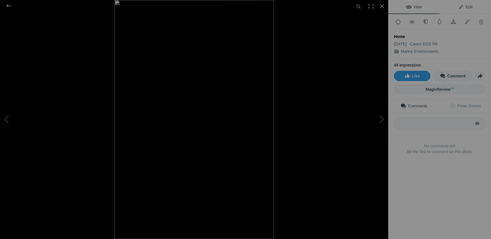
drag, startPoint x: 467, startPoint y: 5, endPoint x: 464, endPoint y: 12, distance: 7.3
click at [467, 6] on span "Edit" at bounding box center [465, 7] width 14 height 5
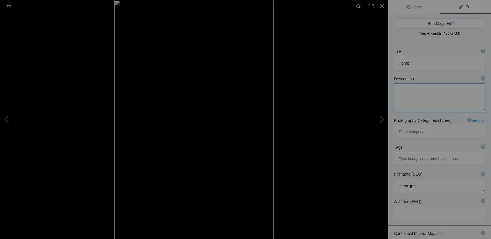
click at [419, 98] on textarea at bounding box center [439, 97] width 91 height 29
paste textarea "Abstract sailboat moored in evening glow, blurred with painterly softness, evok…"
type textarea "Abstract sailboat moored in evening glow, blurred with painterly softness, evok…"
drag, startPoint x: 426, startPoint y: 162, endPoint x: 382, endPoint y: 160, distance: 44.0
click at [394, 179] on textarea at bounding box center [439, 186] width 91 height 14
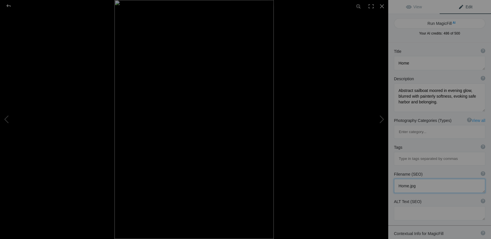
paste textarea "roxanne-overton-icm-photography-home-sailboat-harbor"
type textarea "roxanne-overton-icm-photography-home-sailboat-harbor.jpg"
click at [405, 211] on textarea at bounding box center [439, 218] width 91 height 14
paste textarea "ICM photography – abstract sailboat at rest in evening glow, dreamy safe harbor…"
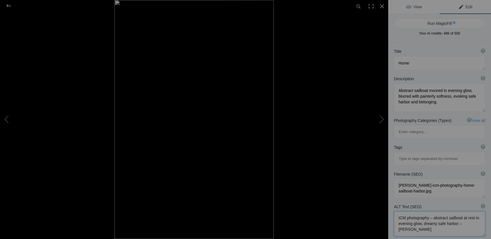
type textarea "ICM photography – abstract sailboat at rest in evening glow, dreamy safe harbor…"
click at [412, 3] on link "View" at bounding box center [413, 7] width 51 height 14
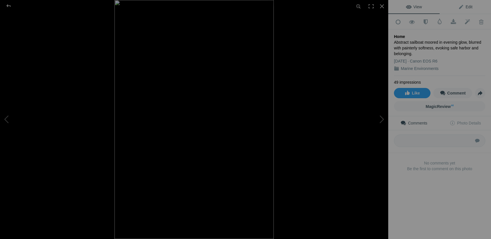
click at [469, 5] on span "Edit" at bounding box center [465, 7] width 14 height 5
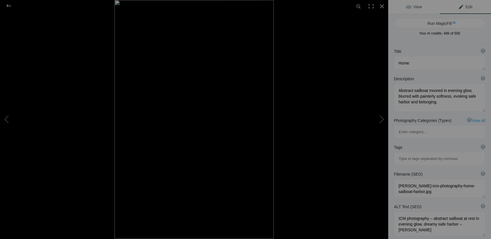
click at [427, 7] on link "View" at bounding box center [413, 7] width 51 height 14
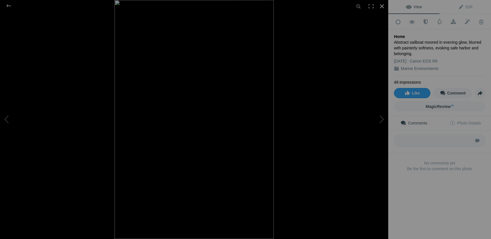
click at [382, 7] on div at bounding box center [382, 6] width 13 height 13
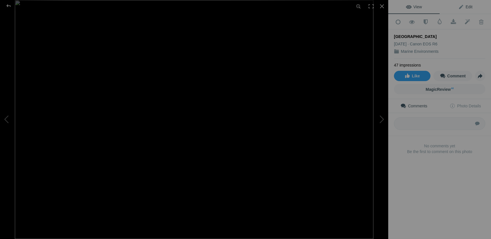
click at [473, 7] on link "Edit" at bounding box center [465, 7] width 51 height 14
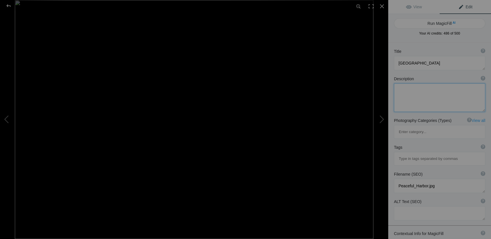
click at [409, 94] on textarea at bounding box center [439, 97] width 91 height 29
paste textarea "Impressionist harbor at sunset, sailboats blurred into warm light and soft refl…"
type textarea "Impressionist harbor at sunset, sailboats blurred into warm light and soft refl…"
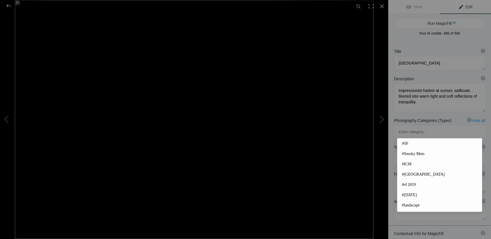
click at [408, 154] on input at bounding box center [439, 159] width 85 height 10
paste input "roxanne-overton-icm-photography-peaceful-harbor-sunset.jpg"
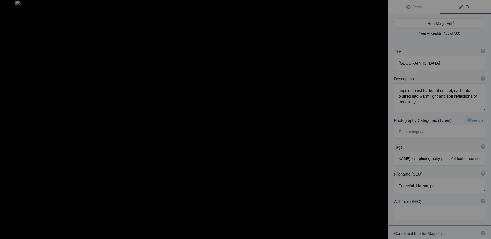
type input "roxanne-overton-icm-photography-peaceful-harbor-sunset.jpg"
click at [402, 206] on textarea at bounding box center [439, 213] width 91 height 14
paste textarea "Abstract ICM harbor at sunset with blurred sailboats and glowing reflections – …"
type textarea "Abstract ICM harbor at sunset with blurred sailboats and glowing reflections – …"
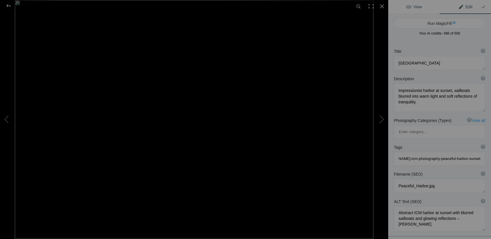
click at [421, 5] on span "View" at bounding box center [414, 7] width 16 height 5
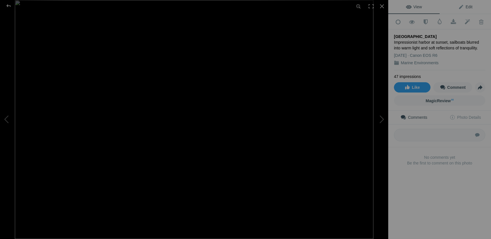
click at [467, 6] on span "Edit" at bounding box center [465, 7] width 14 height 5
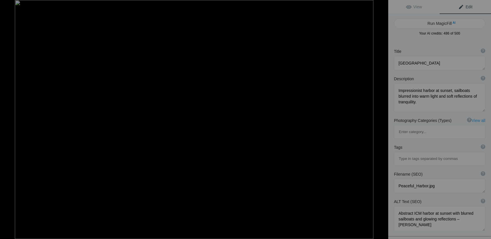
click at [383, 5] on div at bounding box center [382, 6] width 13 height 13
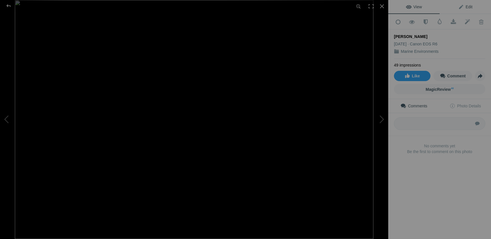
click at [468, 4] on link "Edit" at bounding box center [465, 7] width 51 height 14
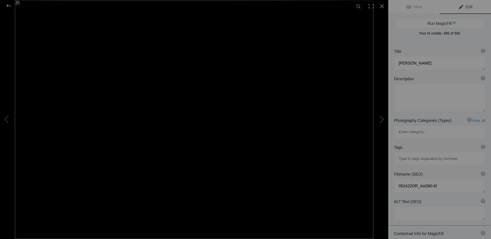
click at [467, 1] on link "Edit" at bounding box center [465, 7] width 51 height 14
click at [422, 91] on textarea at bounding box center [439, 97] width 91 height 29
paste textarea "Softly blurred harbor scene at dawn, sailboats emerging from shadow into glowin…"
type textarea "Softly blurred harbor scene at dawn, sailboats emerging from shadow into glowin…"
drag, startPoint x: 446, startPoint y: 158, endPoint x: 389, endPoint y: 161, distance: 56.6
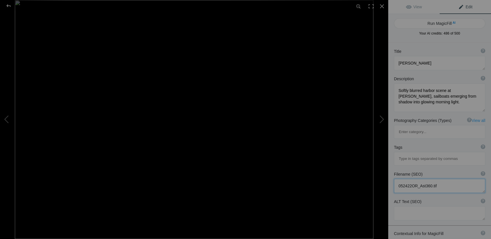
click at [394, 179] on textarea at bounding box center [439, 186] width 91 height 14
paste textarea "roxanne-overton-icm-photography-dawn-harbor-sailboats.jpg"
type textarea "roxanne-overton-icm-photography-dawn-harbor-sailboats.jpg"
click at [411, 211] on textarea at bounding box center [439, 218] width 91 height 14
paste textarea "ICM photography – abstract sailboats at dawn with soft glowing morning light – …"
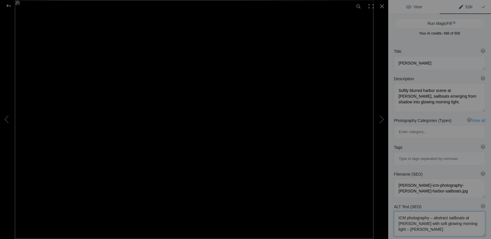
type textarea "ICM photography – abstract sailboats at dawn with soft glowing morning light – …"
click at [430, 5] on link "View" at bounding box center [413, 7] width 51 height 14
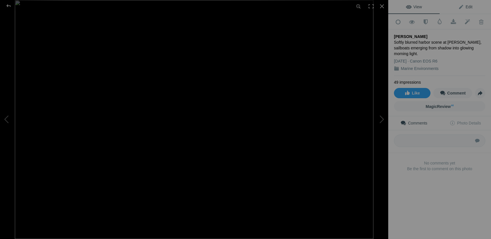
click at [479, 6] on link "Edit" at bounding box center [465, 7] width 51 height 14
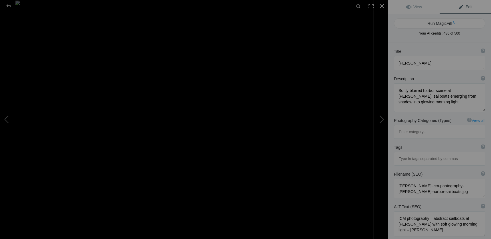
click at [383, 5] on div at bounding box center [382, 6] width 13 height 13
